Goal: Task Accomplishment & Management: Manage account settings

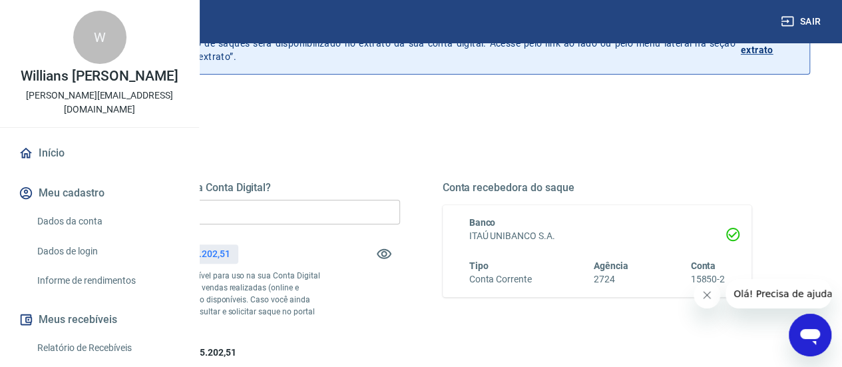
scroll to position [133, 0]
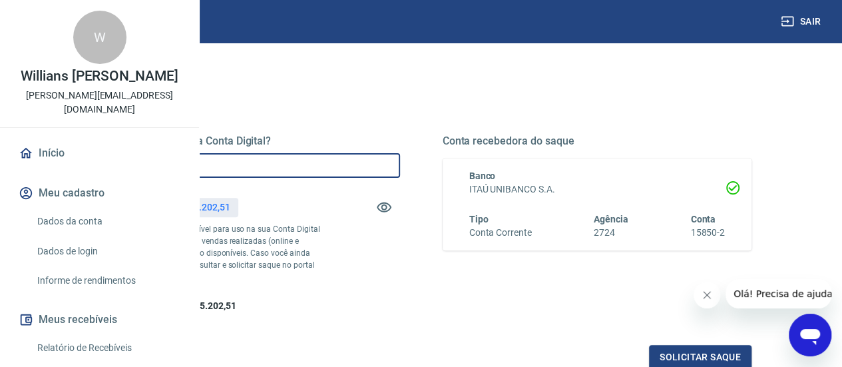
click at [366, 166] on input "R$ 0,00" at bounding box center [246, 165] width 310 height 25
type input "R$ 1.000.000,00"
click at [702, 294] on icon "Fechar mensagem da empresa" at bounding box center [707, 295] width 11 height 11
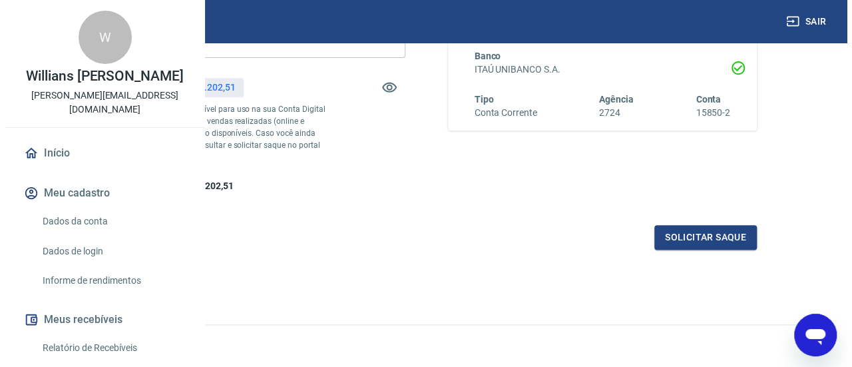
scroll to position [266, 0]
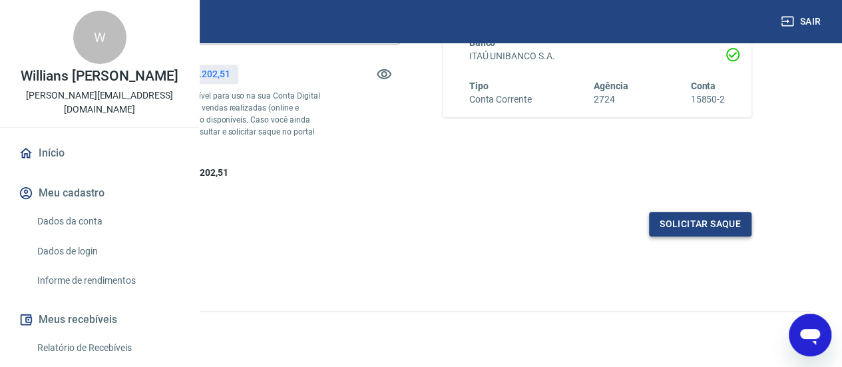
click at [722, 236] on button "Solicitar saque" at bounding box center [700, 224] width 103 height 25
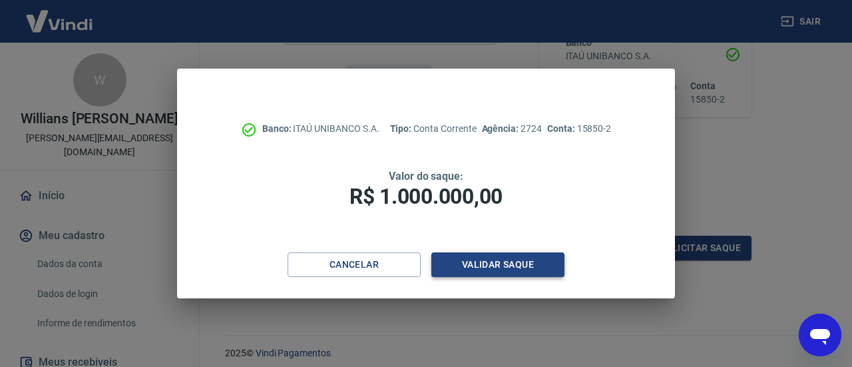
click at [499, 271] on button "Validar saque" at bounding box center [497, 264] width 133 height 25
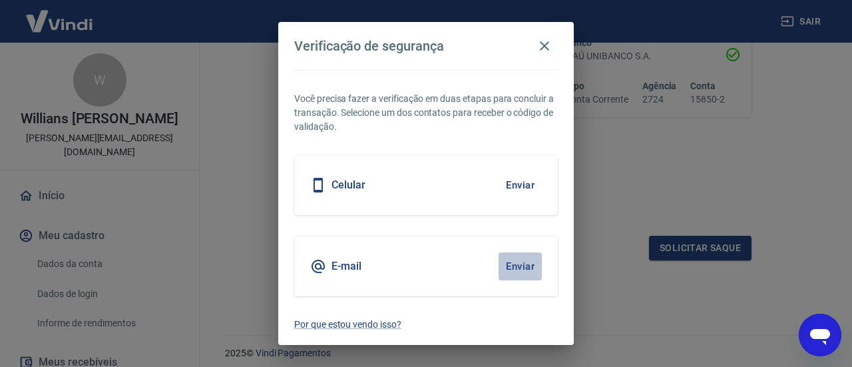
click at [529, 270] on button "Enviar" at bounding box center [520, 266] width 43 height 28
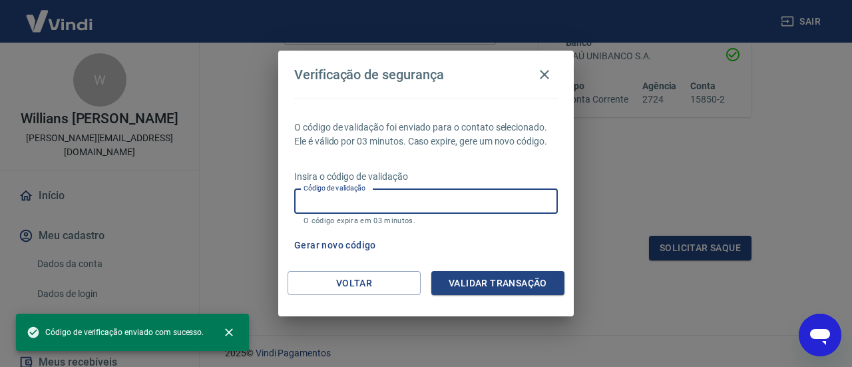
click at [405, 198] on input "Código de validação" at bounding box center [426, 201] width 264 height 25
paste input "675313"
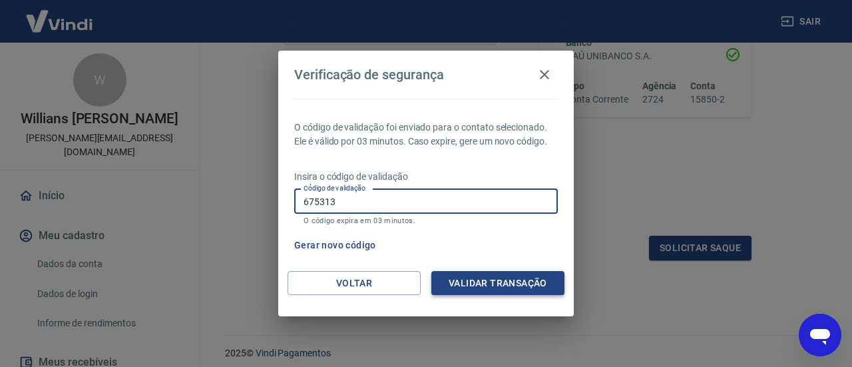
type input "675313"
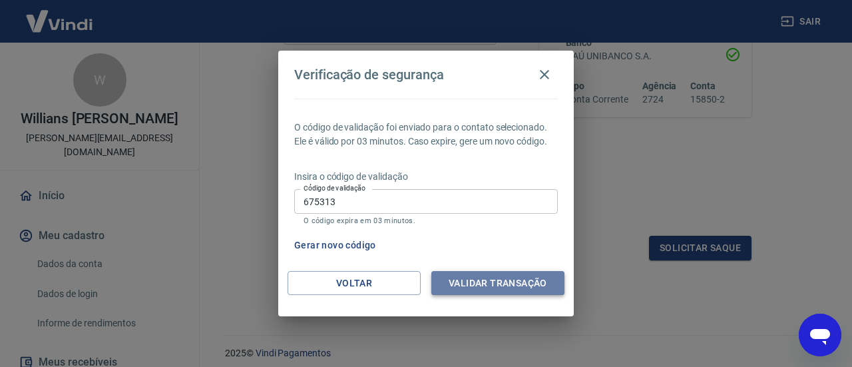
click at [499, 286] on button "Validar transação" at bounding box center [497, 283] width 133 height 25
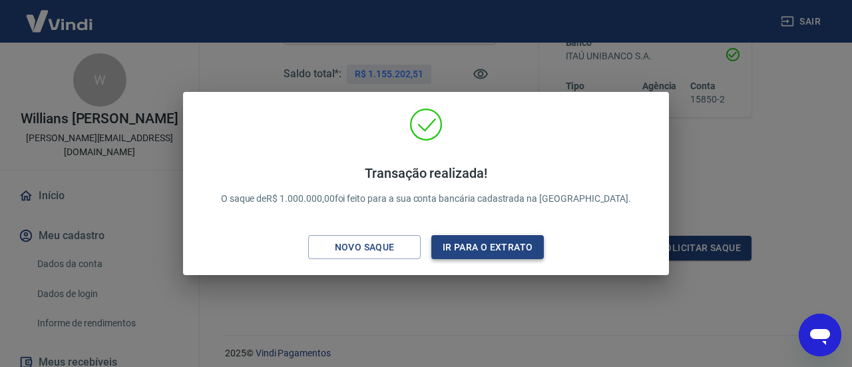
click at [478, 254] on button "Ir para o extrato" at bounding box center [487, 247] width 113 height 25
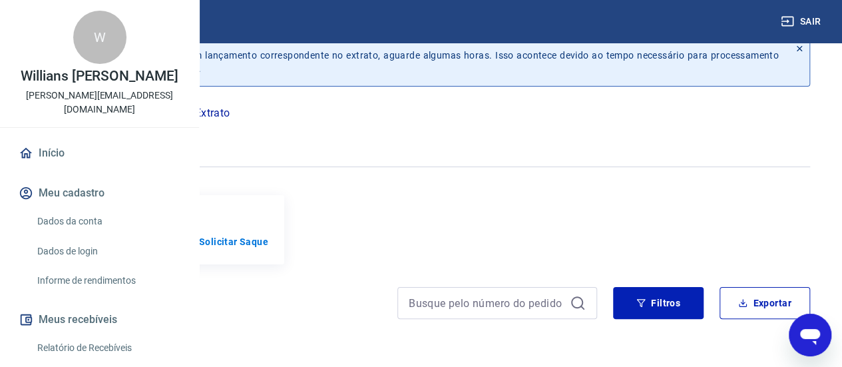
scroll to position [75, 0]
